Goal: Task Accomplishment & Management: Use online tool/utility

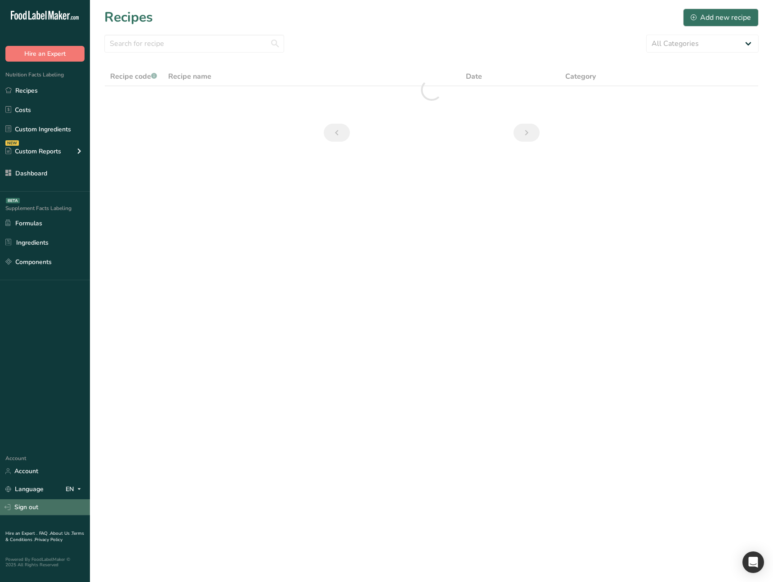
click at [34, 505] on link "Sign out" at bounding box center [45, 507] width 90 height 16
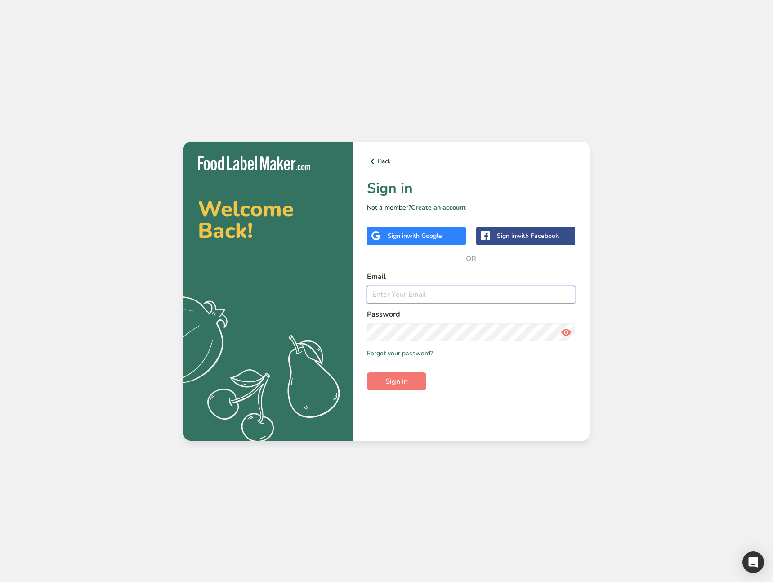
type input "[EMAIL_ADDRESS][DOMAIN_NAME]"
click at [438, 212] on div "Back Sign in Not a member? Create an account Sign in with Google Sign in with F…" at bounding box center [471, 291] width 237 height 299
click at [439, 209] on link "Create an account" at bounding box center [438, 207] width 55 height 9
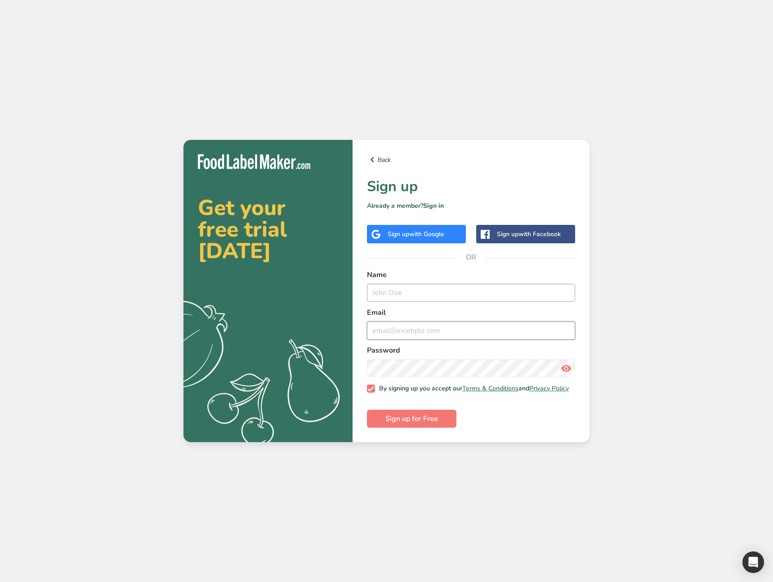
type input "admin@test.com"
click at [416, 293] on input "text" at bounding box center [471, 293] width 208 height 18
type input "Test Demo"
click at [372, 332] on input "admin@test.com" at bounding box center [471, 331] width 208 height 18
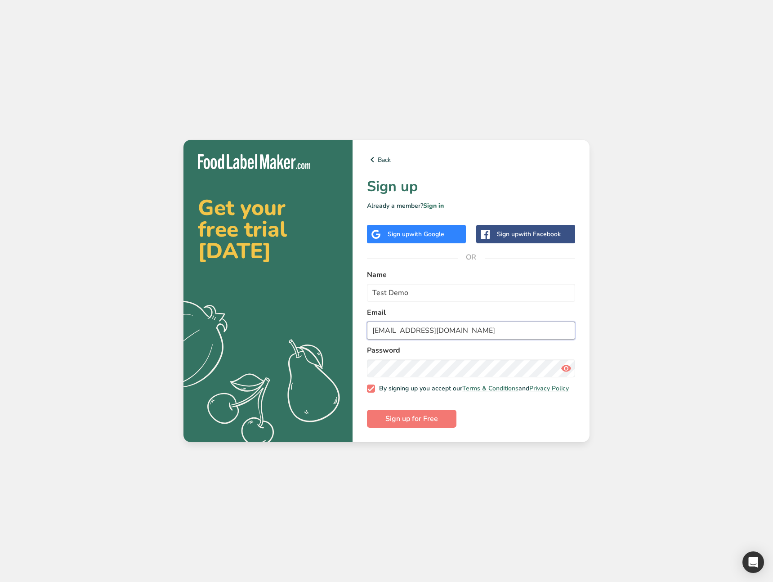
click at [398, 327] on input "test@test.com" at bounding box center [471, 331] width 208 height 18
click at [565, 364] on icon at bounding box center [566, 368] width 11 height 16
click at [430, 424] on span "Sign up for Free" at bounding box center [412, 418] width 53 height 11
click at [377, 328] on input "test@demo.com" at bounding box center [471, 331] width 208 height 18
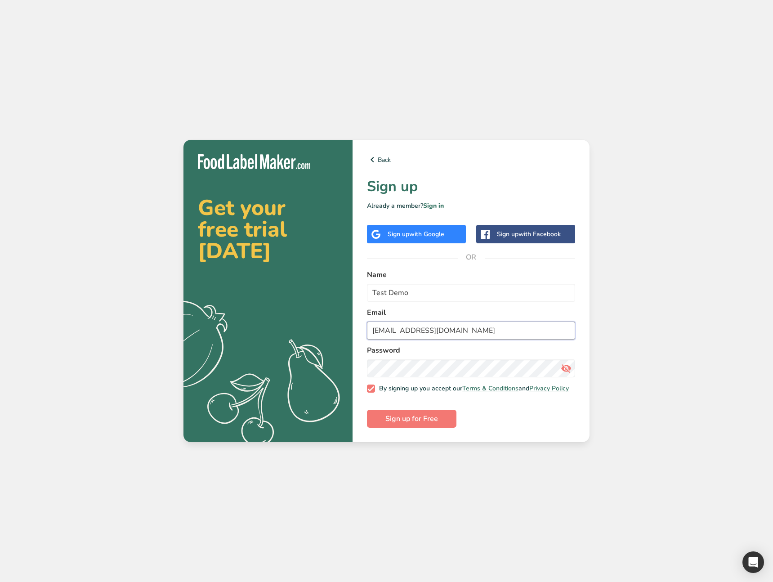
click at [377, 328] on input "test@demo.com" at bounding box center [471, 331] width 208 height 18
click at [418, 424] on span "Sign up for Free" at bounding box center [412, 418] width 53 height 11
click at [391, 329] on input "demo@test.com" at bounding box center [471, 331] width 208 height 18
click at [405, 410] on form "Name Test Demo Email demo1@test.com Password By signing up you accept our Terms…" at bounding box center [471, 348] width 208 height 158
click at [403, 423] on span "Sign up for Free" at bounding box center [412, 418] width 53 height 11
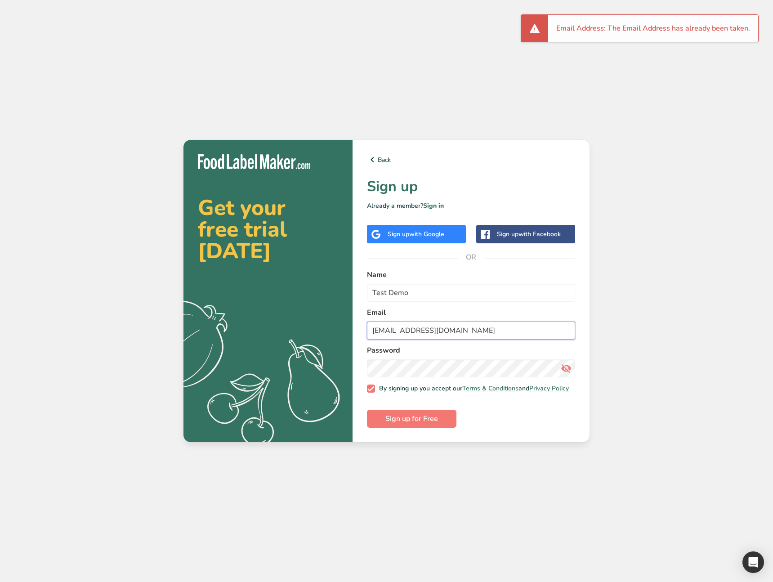
click at [413, 327] on input "demo1@test.com" at bounding box center [471, 331] width 208 height 18
click at [408, 430] on div "Back Sign up Already a member? Sign in Sign up with Google Sign up with Faceboo…" at bounding box center [471, 291] width 237 height 302
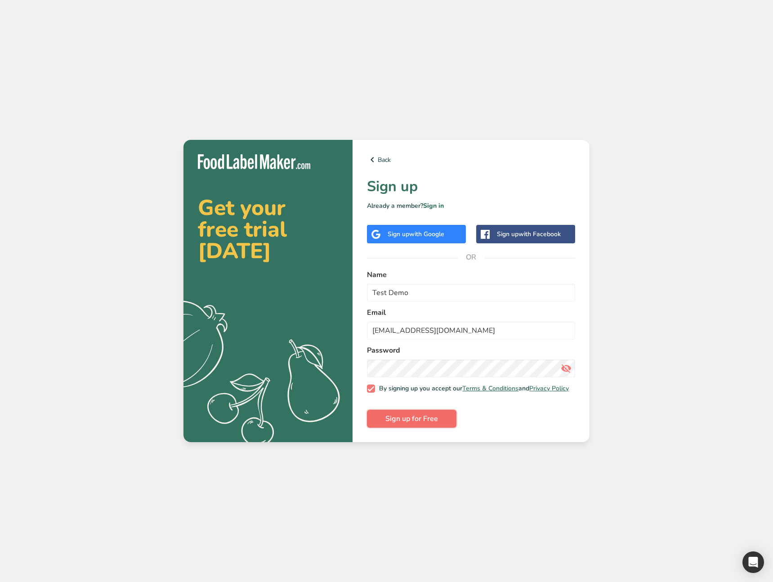
click at [409, 428] on button "Sign up for Free" at bounding box center [412, 419] width 90 height 18
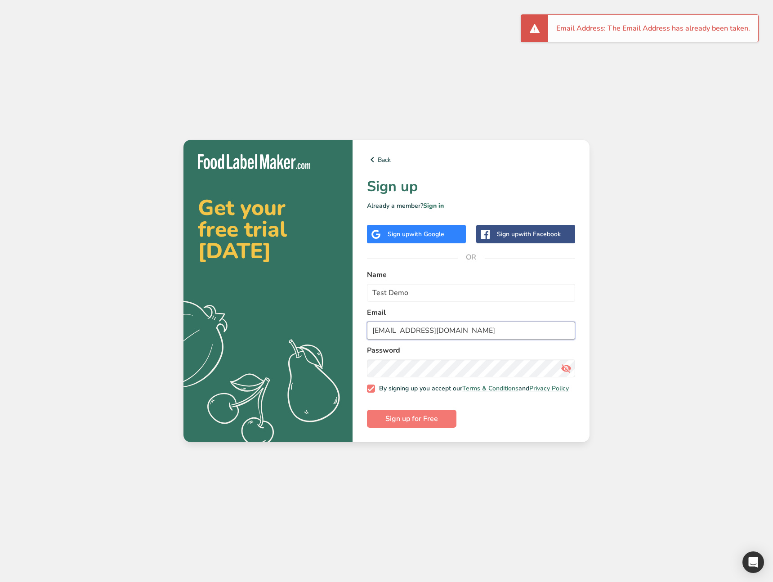
click at [395, 327] on input "demo1@test1.com" at bounding box center [471, 331] width 208 height 18
click at [422, 330] on input "demo12@test1.com" at bounding box center [471, 331] width 208 height 18
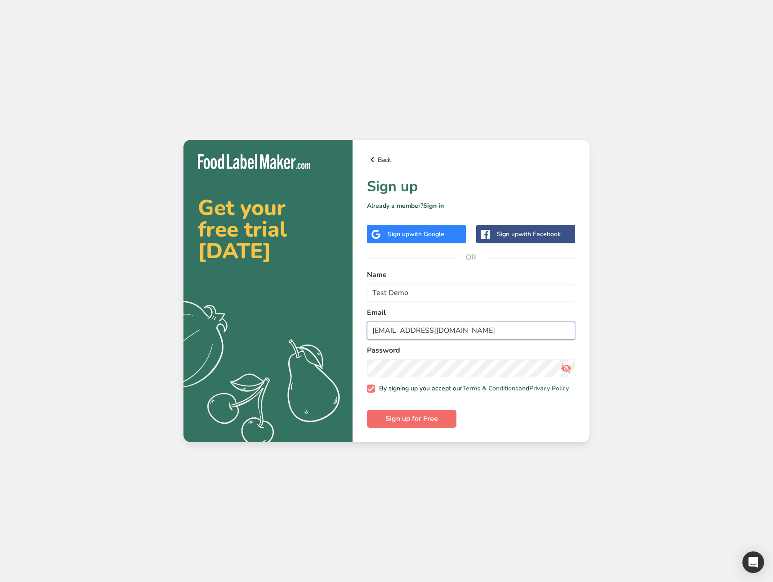
type input "demo12@test12.com"
click at [419, 416] on span "Sign up for Free" at bounding box center [412, 418] width 53 height 11
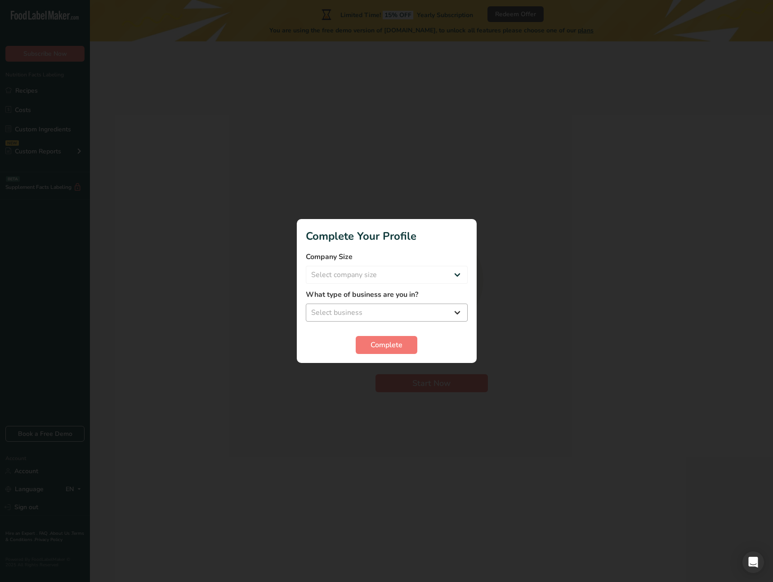
drag, startPoint x: 369, startPoint y: 404, endPoint x: 372, endPoint y: 307, distance: 96.3
click at [369, 403] on div at bounding box center [386, 291] width 773 height 582
click at [368, 278] on select "Select company size Over 500 Employees test 1 1 Fewer than 10 Employees Fewer t…" at bounding box center [387, 275] width 162 height 18
select select "20"
click at [306, 266] on select "Select company size Over 500 Employees test 1 1 Fewer than 10 Employees Fewer t…" at bounding box center [387, 275] width 162 height 18
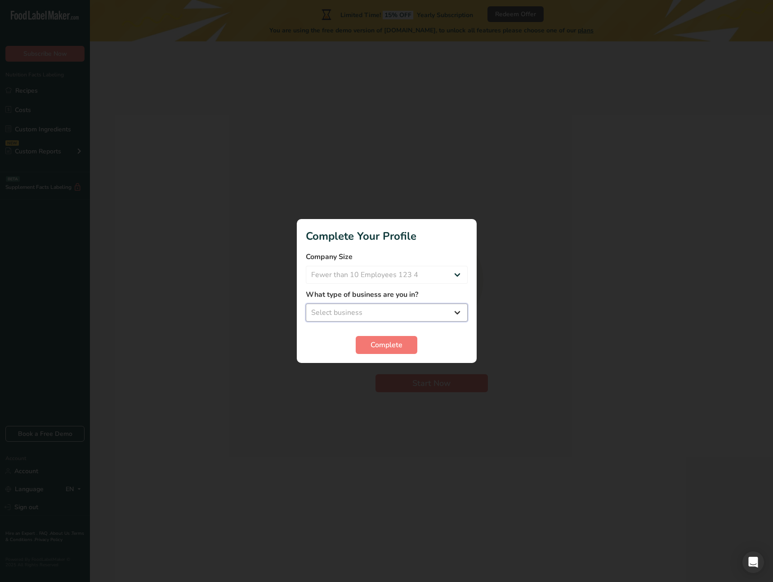
click at [381, 314] on select "Select business Packaged Food Manufacturer Restaurant & Cafe Bakery Meal Plans …" at bounding box center [387, 313] width 162 height 18
select select "3"
click at [306, 304] on select "Select business Packaged Food Manufacturer Restaurant & Cafe Bakery Meal Plans …" at bounding box center [387, 313] width 162 height 18
click at [382, 349] on span "Complete" at bounding box center [387, 345] width 32 height 11
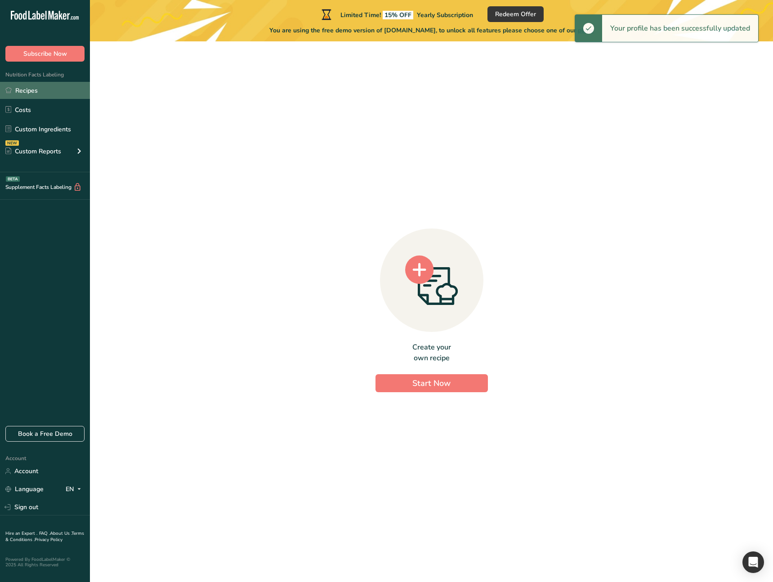
click at [44, 90] on link "Recipes" at bounding box center [45, 90] width 90 height 17
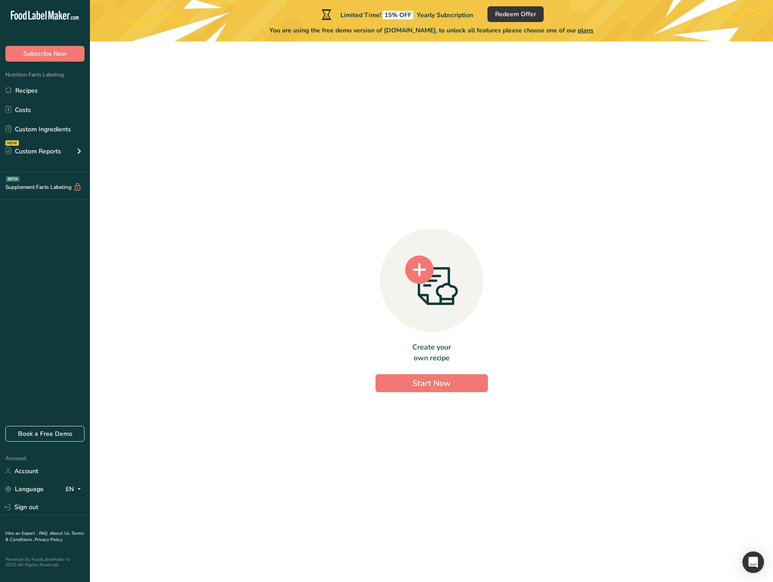
click at [277, 273] on div "Create your own recipe Start Now" at bounding box center [431, 308] width 655 height 519
click at [421, 387] on span "Start Now" at bounding box center [432, 383] width 38 height 11
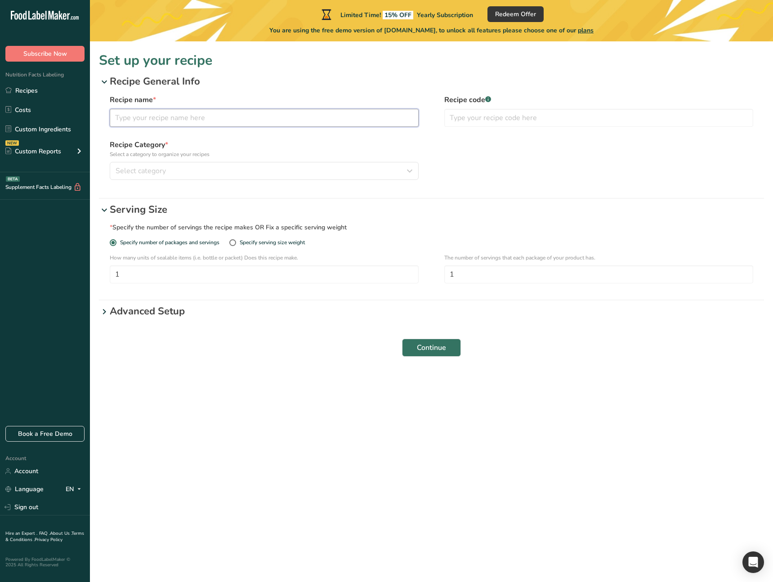
click at [163, 116] on input "text" at bounding box center [264, 118] width 309 height 18
type input "test"
drag, startPoint x: 445, startPoint y: 174, endPoint x: 440, endPoint y: 175, distance: 5.5
click at [445, 174] on div "Recipe Category * Select a category to organize your recipes Select category St…" at bounding box center [432, 159] width 644 height 40
click at [153, 172] on span "Select category" at bounding box center [141, 171] width 50 height 11
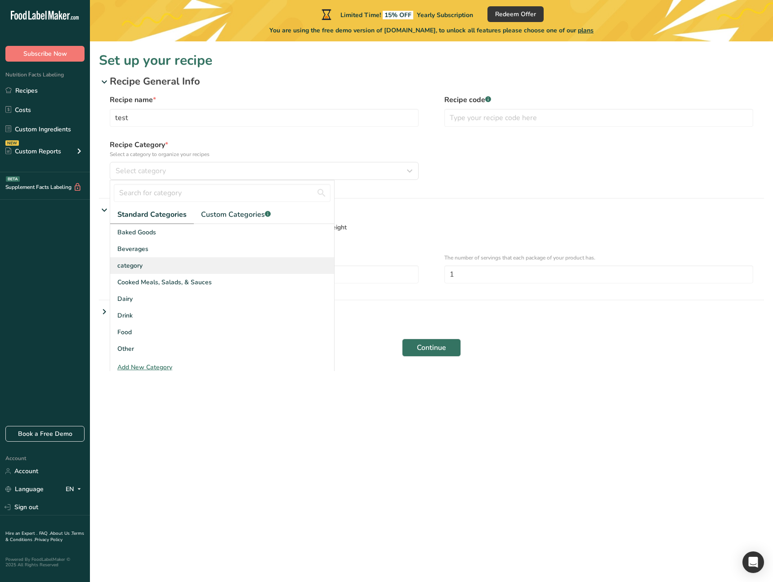
click at [158, 263] on div "category" at bounding box center [222, 265] width 224 height 17
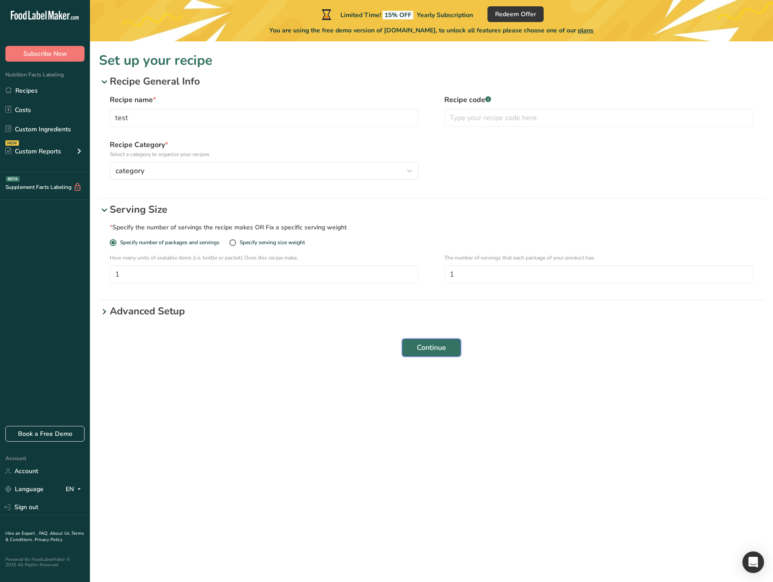
drag, startPoint x: 419, startPoint y: 346, endPoint x: 391, endPoint y: 360, distance: 31.2
click at [419, 346] on span "Continue" at bounding box center [431, 347] width 29 height 11
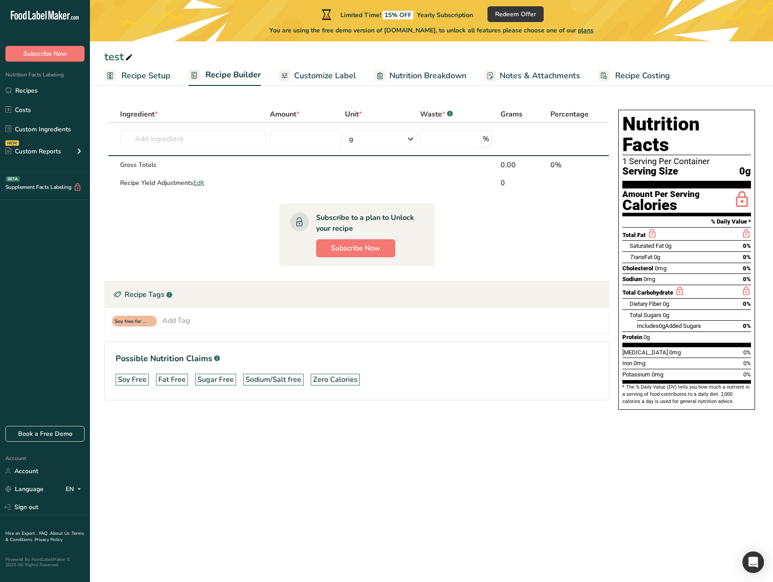
click at [317, 77] on span "Customize Label" at bounding box center [325, 76] width 62 height 12
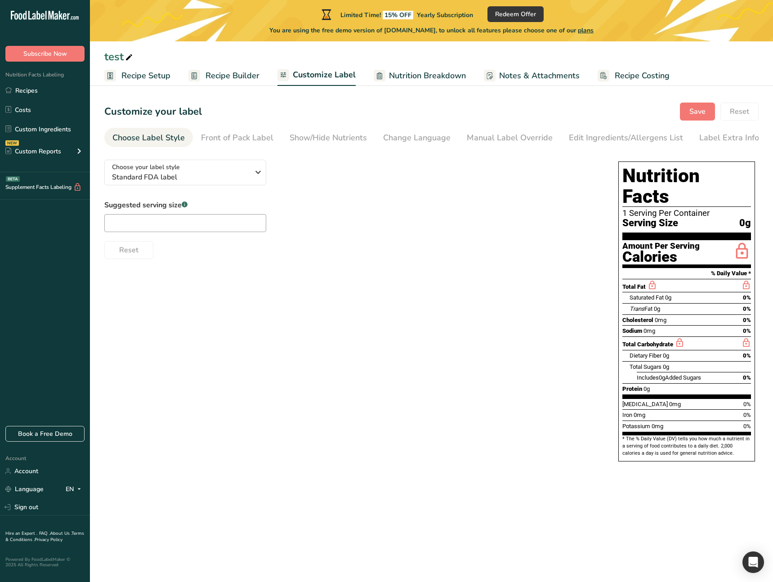
click at [422, 79] on span "Nutrition Breakdown" at bounding box center [427, 76] width 77 height 12
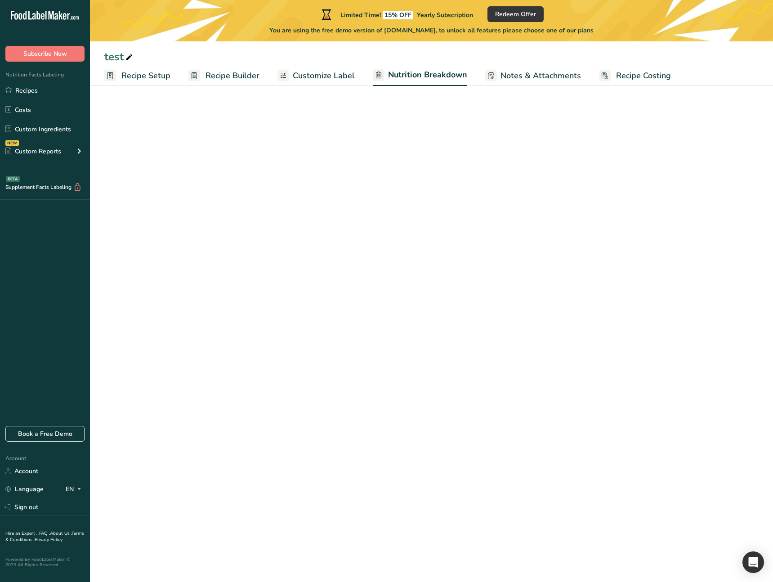
select select "Calories"
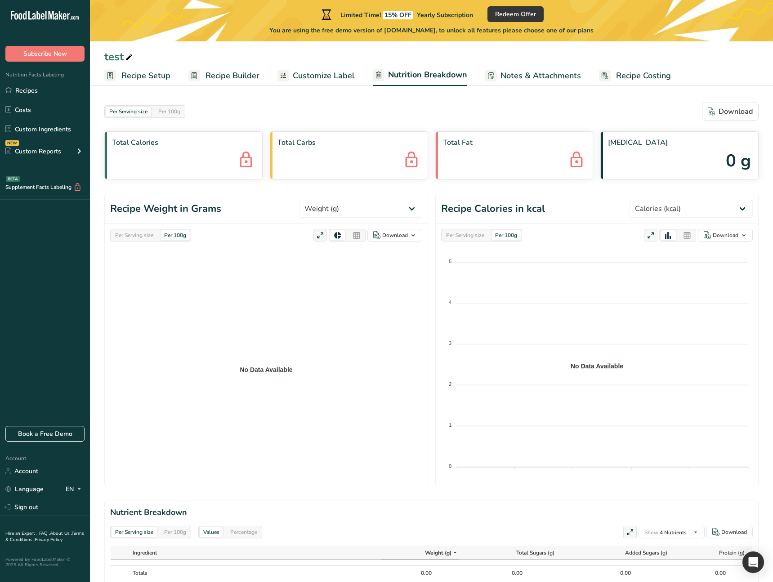
click at [346, 80] on span "Customize Label" at bounding box center [324, 76] width 62 height 12
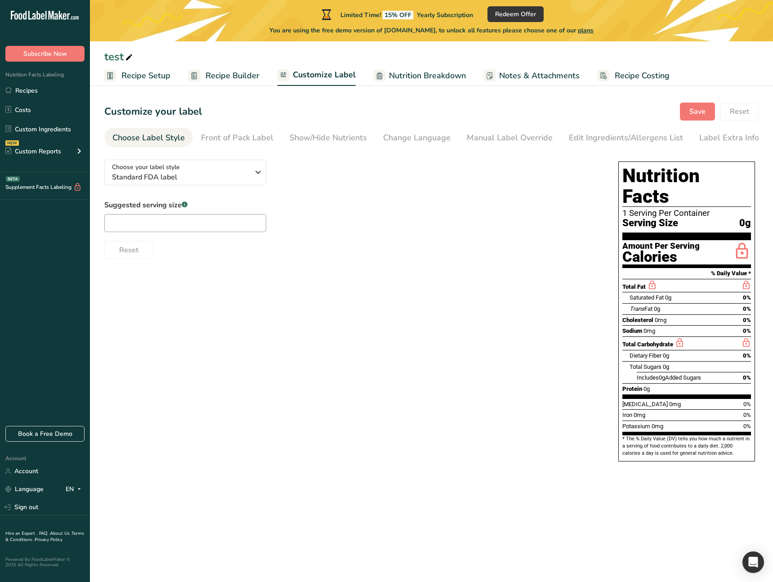
click at [234, 78] on span "Recipe Builder" at bounding box center [233, 76] width 54 height 12
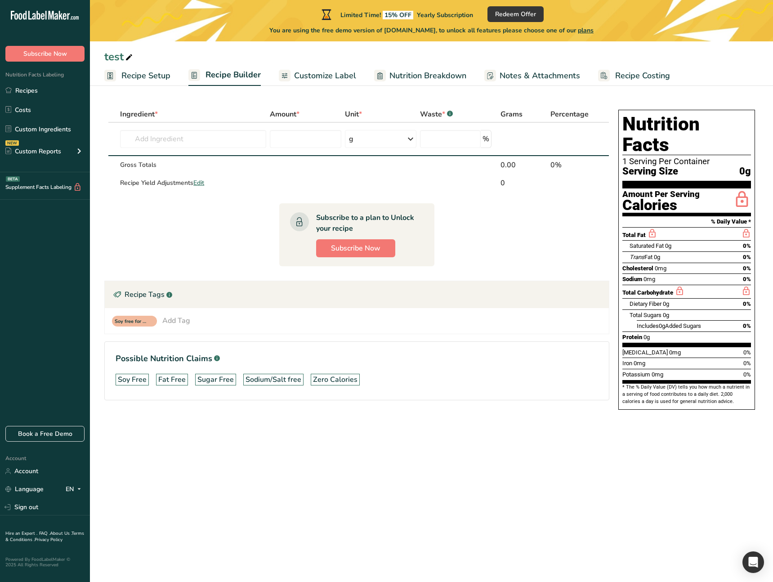
click at [497, 260] on section "Ingredient * Amount * Unit * Waste * .a-a{fill:#347362;}.b-a{fill:#fff;} Grams …" at bounding box center [356, 260] width 505 height 309
drag, startPoint x: 161, startPoint y: 53, endPoint x: 171, endPoint y: 17, distance: 36.9
click at [171, 17] on main "Limited Time! 15% OFF Yearly Subscription Redeem Offer You are using the free d…" at bounding box center [386, 291] width 773 height 582
drag, startPoint x: 176, startPoint y: 22, endPoint x: 175, endPoint y: 27, distance: 5.7
click at [176, 22] on div "You are using the free demo version of FoodLabelMaker.com, to unlock all featur…" at bounding box center [431, 28] width 683 height 13
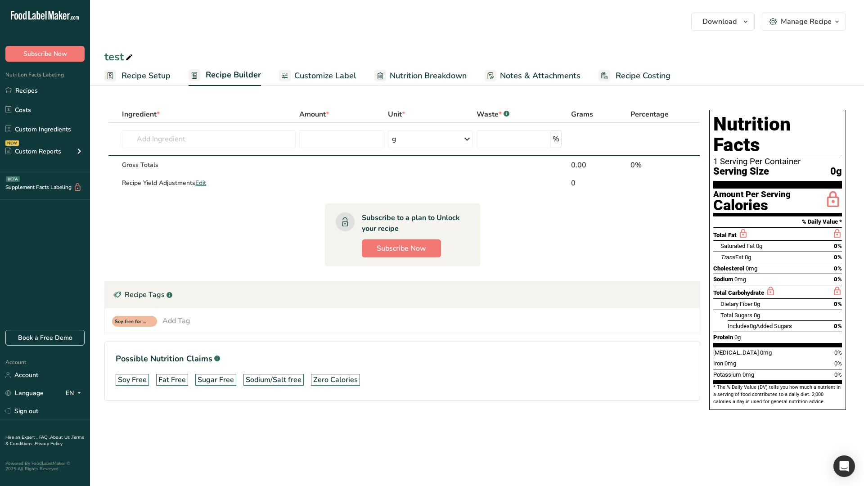
click at [582, 333] on div "Soy free for recipe Add Tag Standard Tags Custom Tags Source of Antioxidants Pr…" at bounding box center [402, 321] width 595 height 26
click at [675, 413] on section "Ingredient * Amount * Unit * Waste * .a-a{fill:#347362;}.b-a{fill:#fff;} Grams …" at bounding box center [402, 260] width 596 height 309
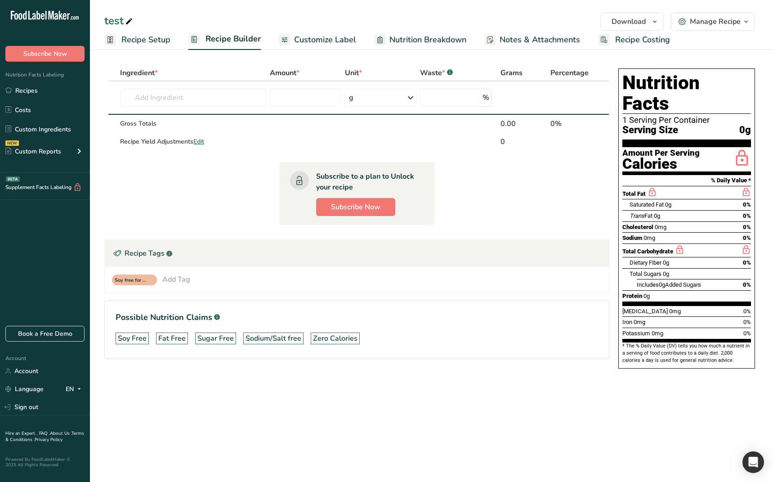
click at [478, 429] on main "test Download Choose your preferred label style Standard FDA label Standard FDA…" at bounding box center [386, 241] width 773 height 482
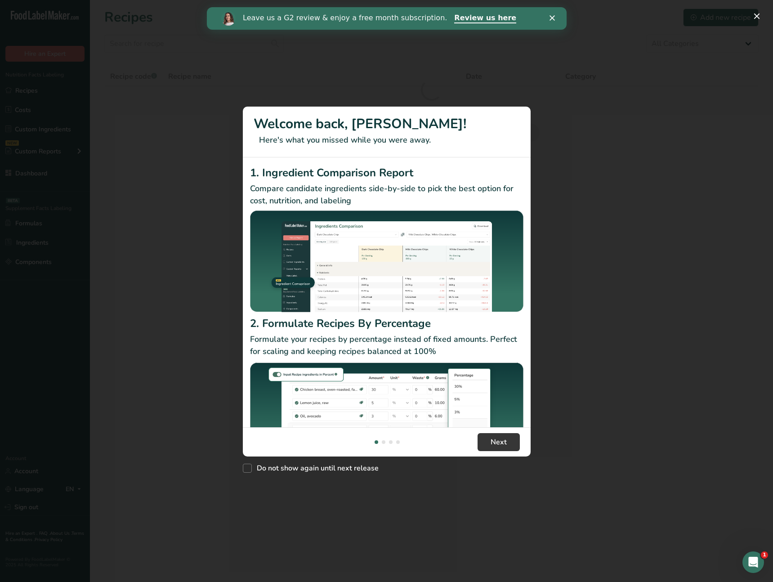
click at [55, 507] on div "New Features" at bounding box center [386, 291] width 773 height 582
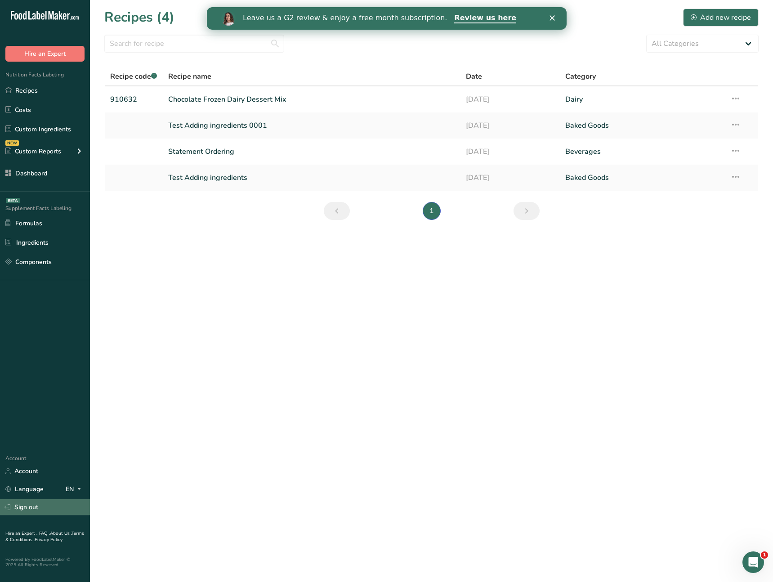
click at [53, 511] on link "Sign out" at bounding box center [45, 507] width 90 height 16
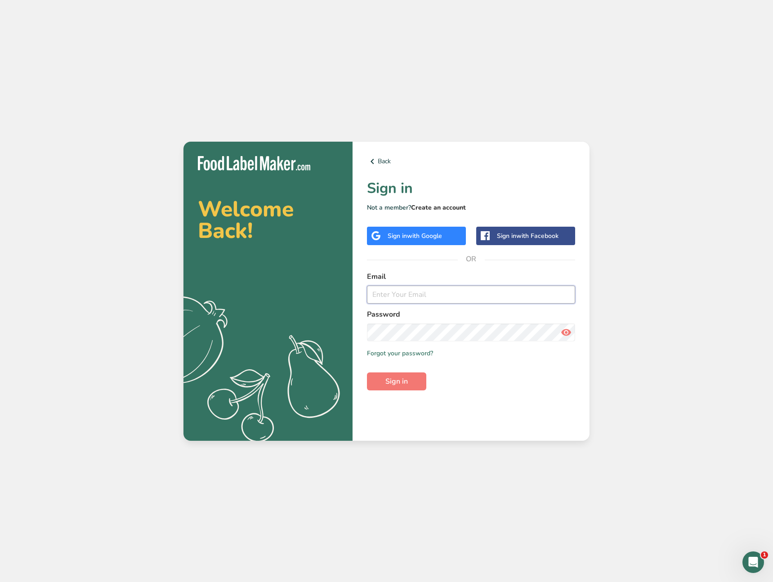
type input "ahmad@foodlabelmaker.com"
click at [449, 208] on link "Create an account" at bounding box center [438, 207] width 55 height 9
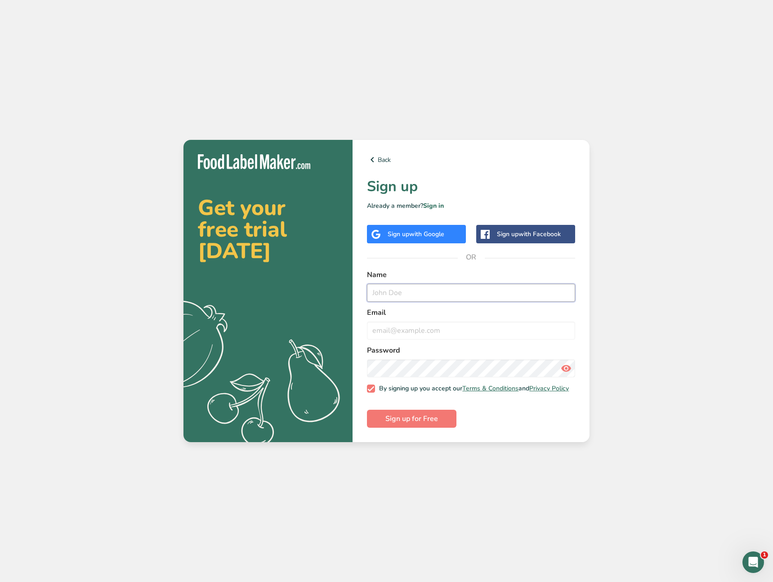
click at [394, 298] on input "text" at bounding box center [471, 293] width 208 height 18
type input "Demo Test"
click at [380, 423] on button "Sign up for Free" at bounding box center [412, 419] width 90 height 18
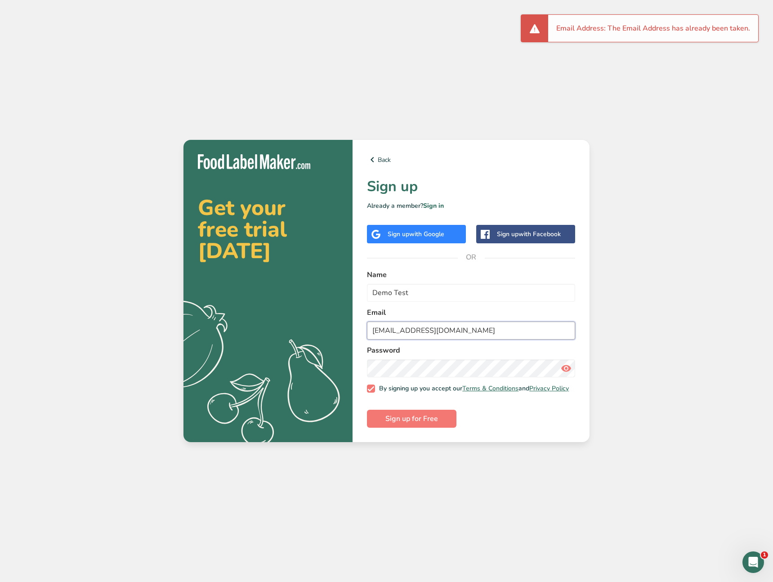
click at [411, 325] on input "demo@test.com" at bounding box center [471, 331] width 208 height 18
click at [390, 328] on input "demo@test.com" at bounding box center [471, 331] width 208 height 18
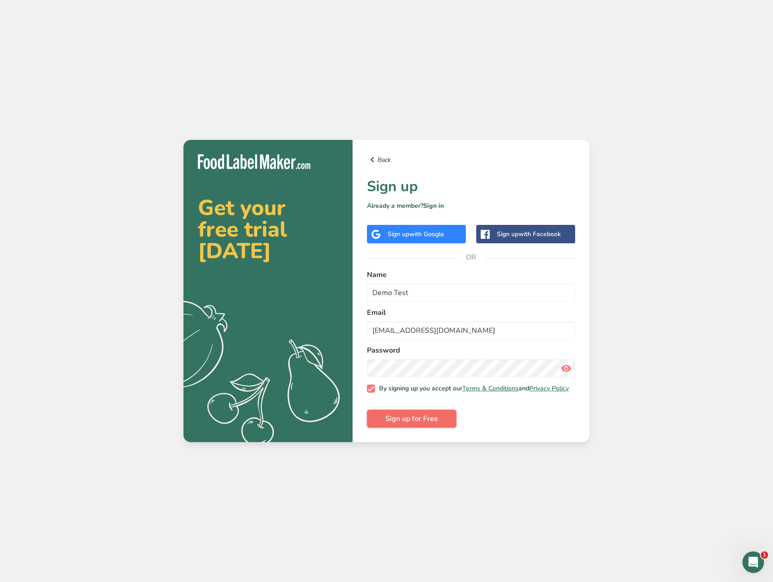
click at [417, 424] on span "Sign up for Free" at bounding box center [412, 418] width 53 height 11
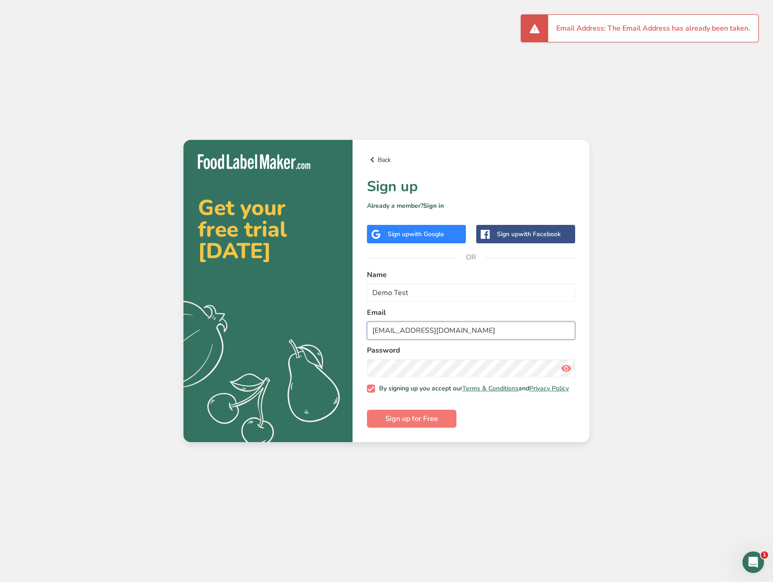
click at [395, 331] on input "demo1@test.com" at bounding box center [471, 331] width 208 height 18
type input "demo12@test.com"
click at [410, 422] on span "Sign up for Free" at bounding box center [412, 418] width 53 height 11
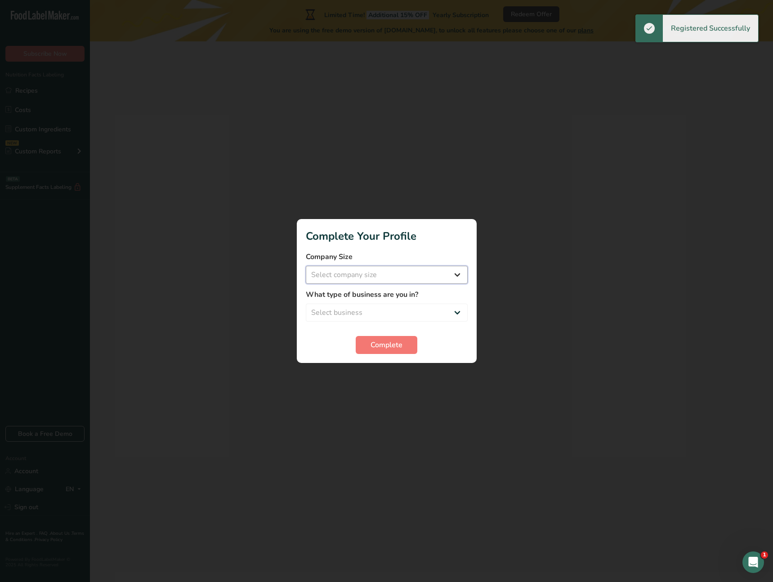
click at [380, 269] on select "Select company size" at bounding box center [387, 275] width 162 height 18
drag, startPoint x: 363, startPoint y: 286, endPoint x: 363, endPoint y: 279, distance: 6.7
click at [363, 285] on form "Company Size Select company size What type of business are you in? Select busin…" at bounding box center [387, 302] width 162 height 103
click at [364, 276] on select "Select company size" at bounding box center [387, 275] width 162 height 18
click at [376, 278] on select "Select company size Fewer than 10 Employees 10 to 50 Employees 51 to 500 Employ…" at bounding box center [387, 275] width 162 height 18
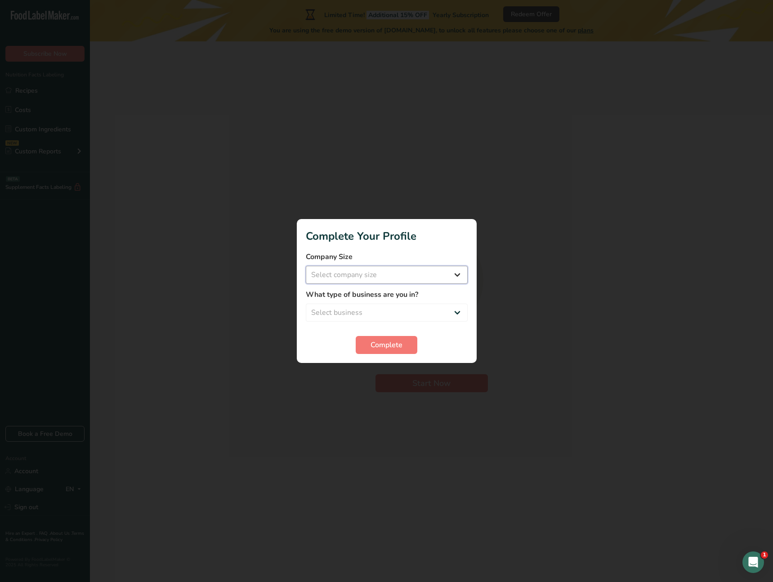
click at [384, 273] on select "Select company size Fewer than 10 Employees 10 to 50 Employees 51 to 500 Employ…" at bounding box center [387, 275] width 162 height 18
select select "3"
click at [306, 266] on select "Select company size Fewer than 10 Employees 10 to 50 Employees 51 to 500 Employ…" at bounding box center [387, 275] width 162 height 18
click at [364, 305] on select "Select business Packaged Food Manufacturer Restaurant & Cafe Bakery Meal Plans …" at bounding box center [387, 313] width 162 height 18
select select "3"
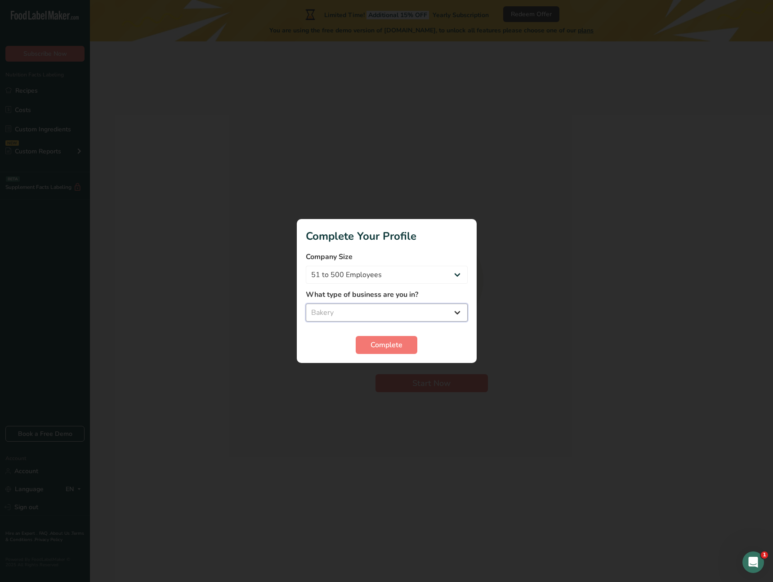
click at [306, 304] on select "Select business Packaged Food Manufacturer Restaurant & Cafe Bakery Meal Plans …" at bounding box center [387, 313] width 162 height 18
click at [364, 344] on button "Complete" at bounding box center [387, 345] width 62 height 18
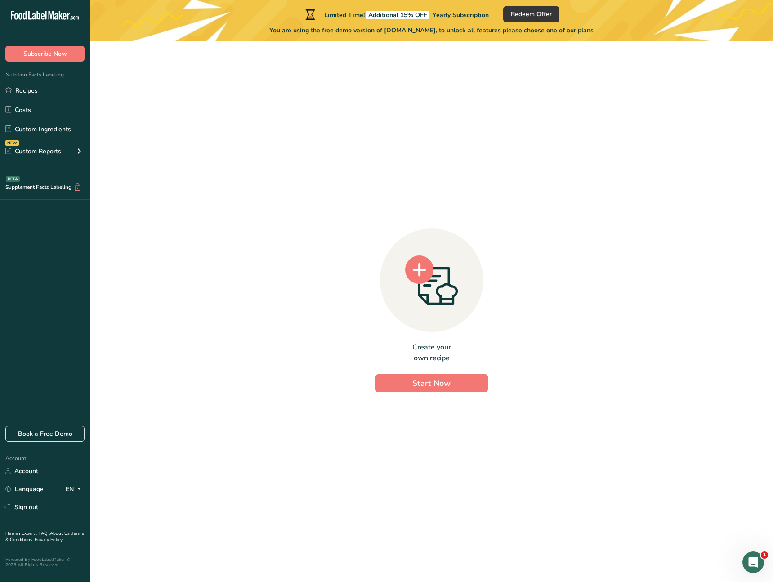
drag, startPoint x: 307, startPoint y: 453, endPoint x: 365, endPoint y: 423, distance: 64.6
click at [312, 451] on div "Create your own recipe Start Now" at bounding box center [431, 308] width 655 height 519
click at [427, 390] on button "Start Now" at bounding box center [432, 383] width 112 height 18
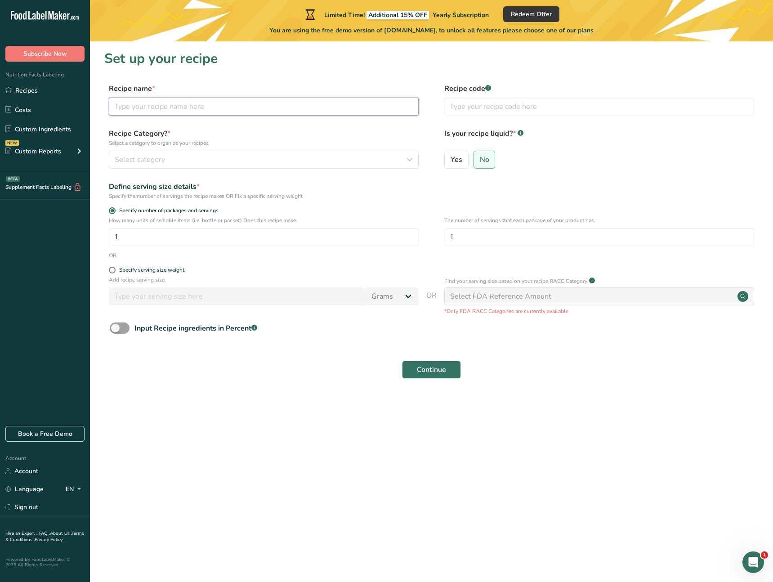
click at [179, 105] on input "text" at bounding box center [264, 107] width 310 height 18
type input "test"
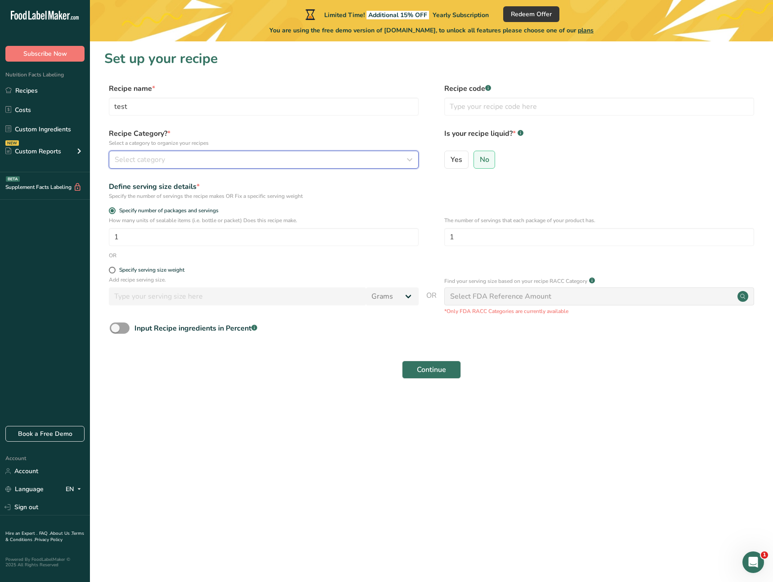
click at [355, 165] on button "Select category" at bounding box center [264, 160] width 310 height 18
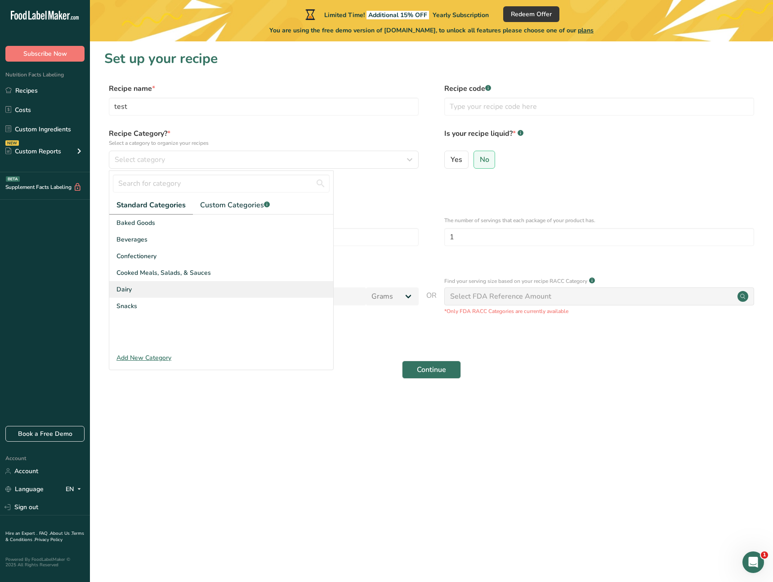
click at [190, 283] on div "Dairy" at bounding box center [221, 289] width 224 height 17
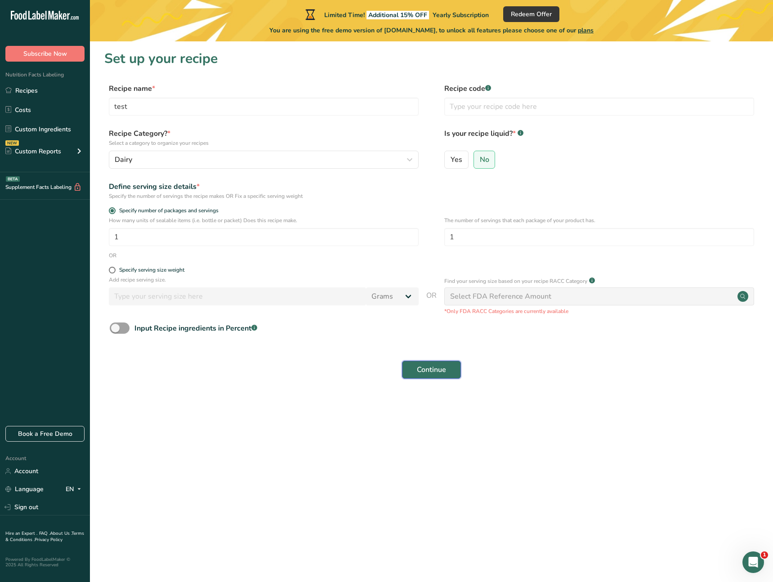
click at [423, 366] on span "Continue" at bounding box center [431, 369] width 29 height 11
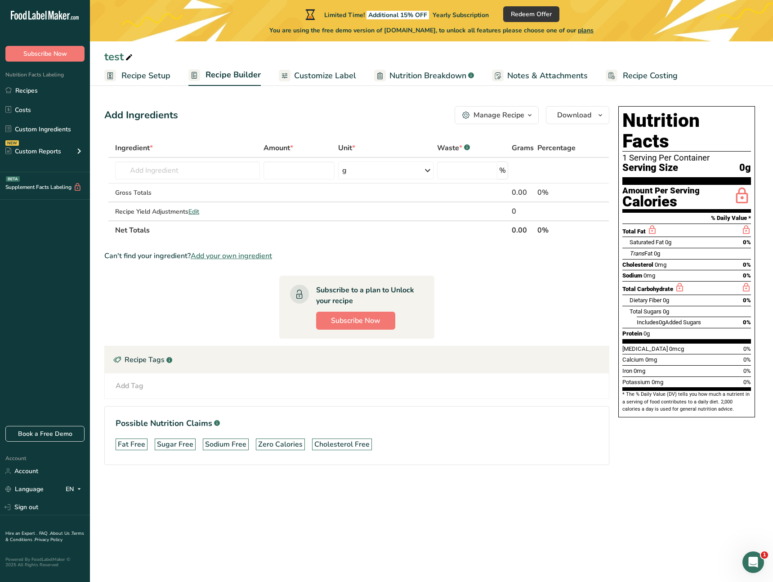
click at [520, 116] on div "Manage Recipe" at bounding box center [499, 115] width 51 height 11
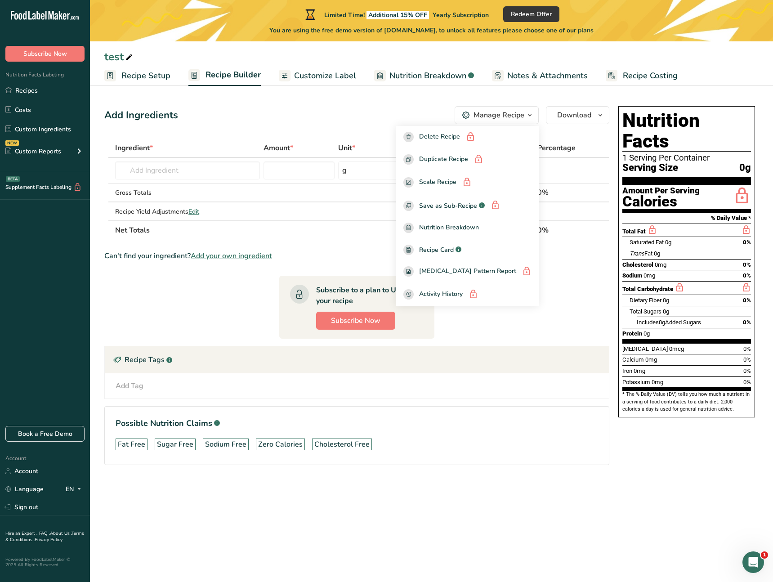
click at [343, 116] on div "Add Ingredients Manage Recipe Delete Recipe Duplicate Recipe Scale Recipe Save …" at bounding box center [356, 115] width 505 height 18
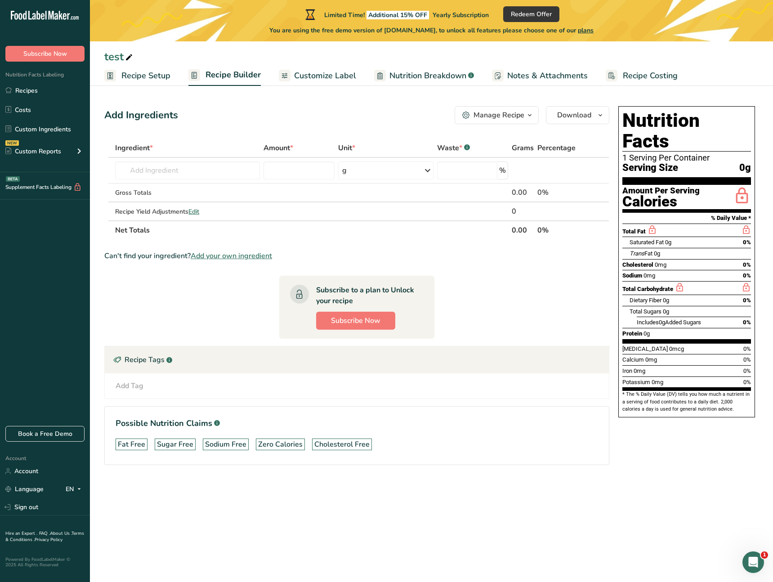
click at [361, 108] on div "Add Ingredients Manage Recipe Delete Recipe Duplicate Recipe Scale Recipe Save …" at bounding box center [356, 115] width 505 height 18
click at [396, 112] on div "Add Ingredients Manage Recipe Delete Recipe Duplicate Recipe Scale Recipe Save …" at bounding box center [356, 115] width 505 height 18
click at [559, 115] on span "Download" at bounding box center [574, 115] width 34 height 11
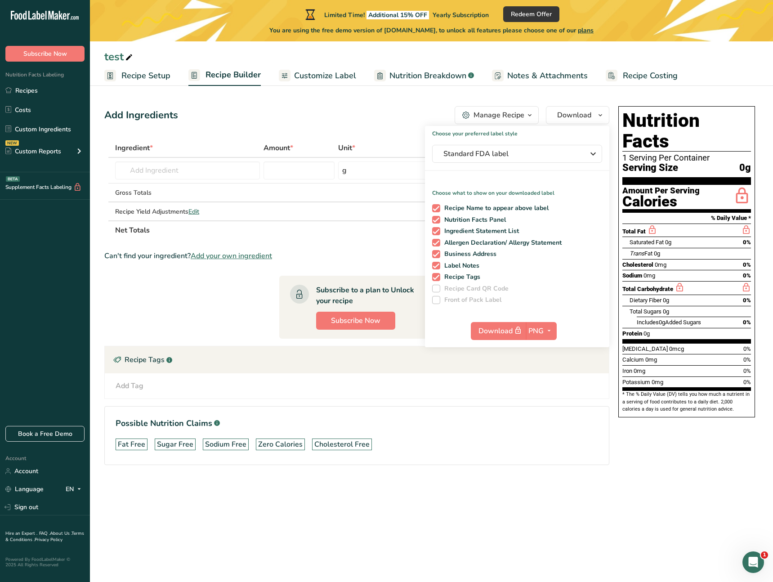
click at [324, 112] on div "Add Ingredients Manage Recipe Delete Recipe Duplicate Recipe Scale Recipe Save …" at bounding box center [356, 115] width 505 height 18
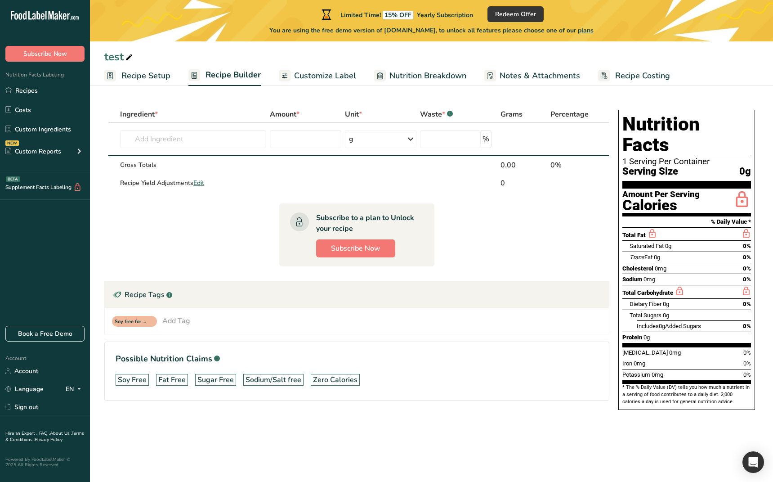
click at [147, 44] on div "test Download Choose your preferred label style Standard FDA label Standard FDA…" at bounding box center [431, 43] width 683 height 86
